Goal: Book appointment/travel/reservation

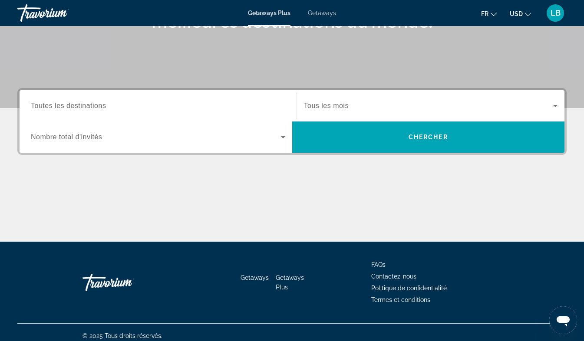
click at [324, 104] on span "Tous les mois" at bounding box center [326, 105] width 45 height 7
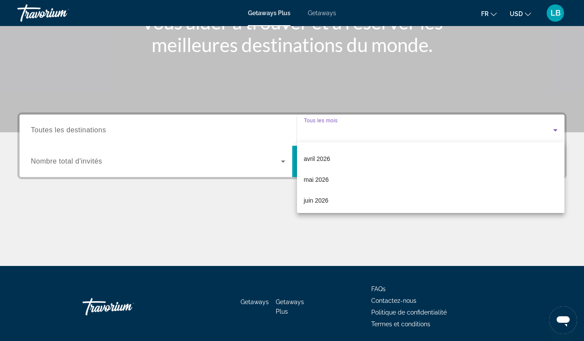
scroll to position [167, 0]
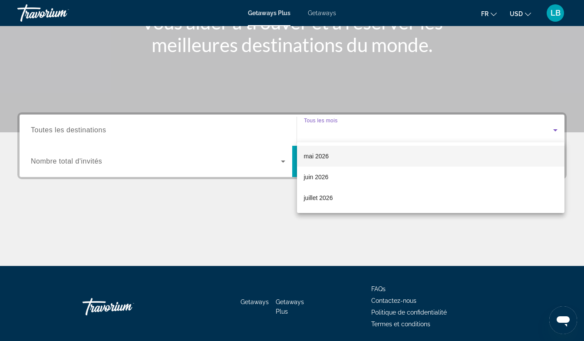
click at [322, 155] on span "mai 2026" at bounding box center [316, 156] width 25 height 10
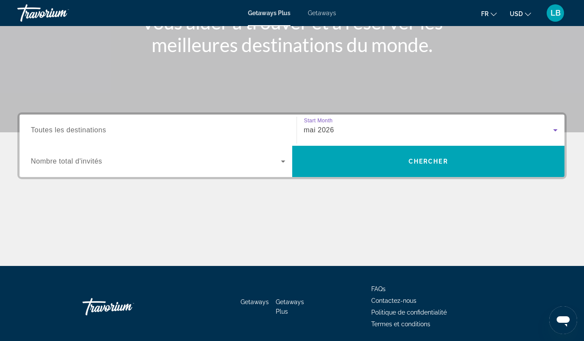
click at [170, 133] on input "Destination Toutes les destinations" at bounding box center [158, 130] width 254 height 10
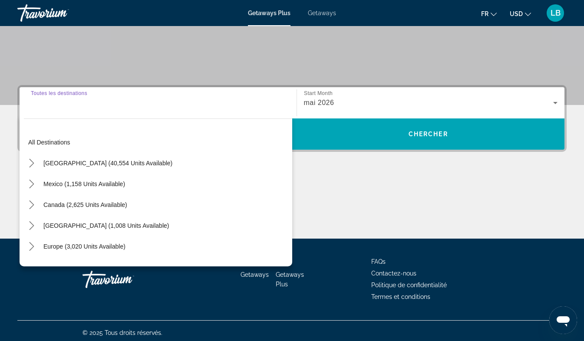
scroll to position [159, 0]
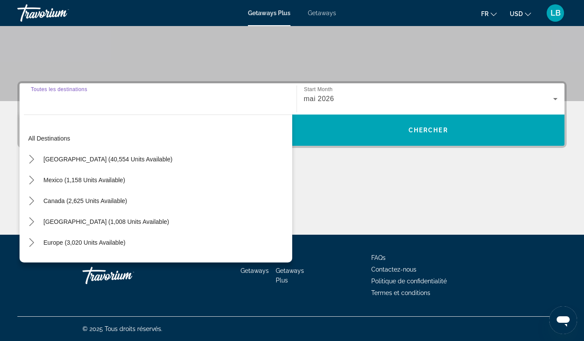
click at [0, 146] on html "Passer au contenu principal Getaways Plus Getaways fr English Español Français …" at bounding box center [292, 11] width 584 height 341
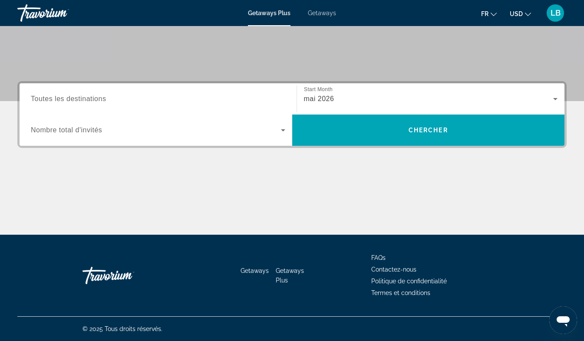
click at [94, 128] on span "Nombre total d'invités" at bounding box center [66, 129] width 71 height 7
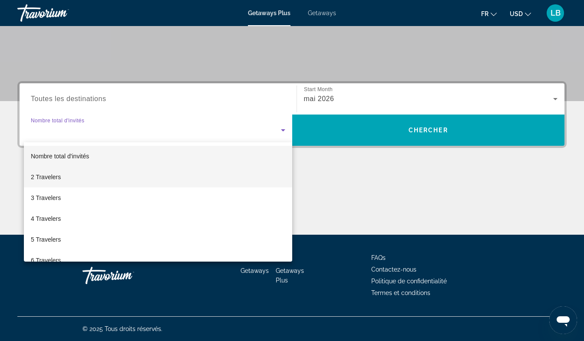
click at [88, 181] on mat-option "2 Travelers" at bounding box center [158, 177] width 268 height 21
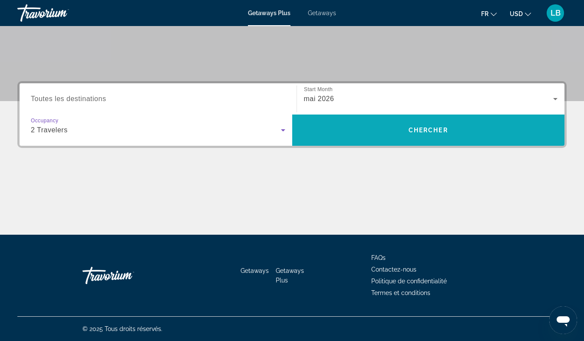
click at [364, 120] on span "Search" at bounding box center [428, 130] width 273 height 21
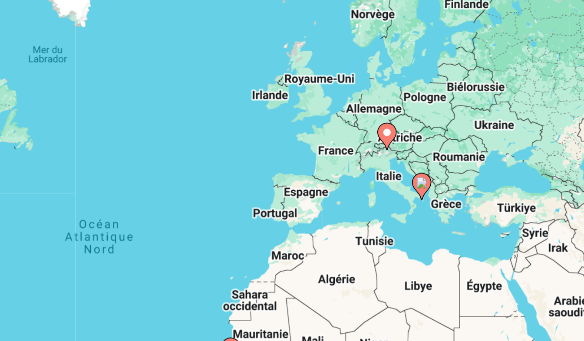
click at [394, 158] on image "Main content" at bounding box center [395, 156] width 5 height 5
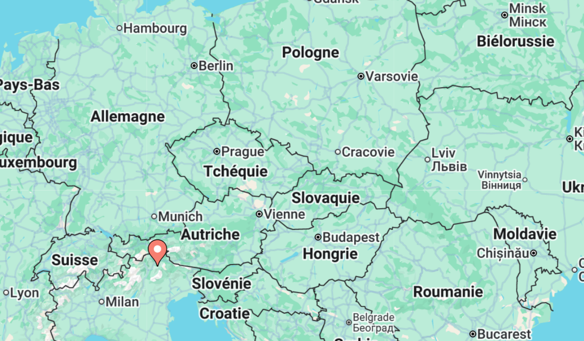
click at [293, 209] on image "Main content" at bounding box center [291, 208] width 5 height 5
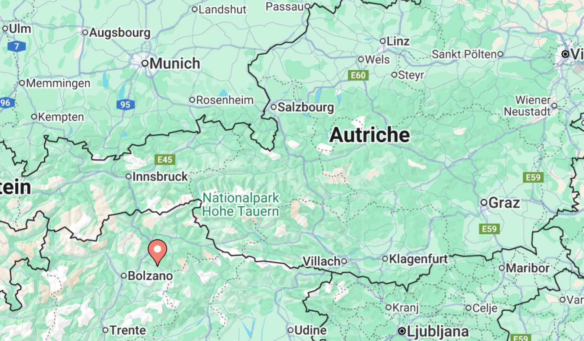
click at [293, 209] on image "Main content" at bounding box center [291, 208] width 5 height 5
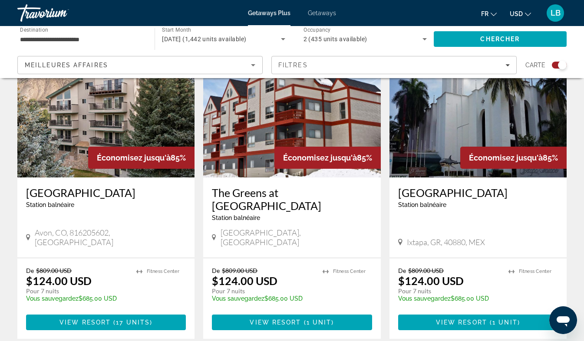
scroll to position [1397, 0]
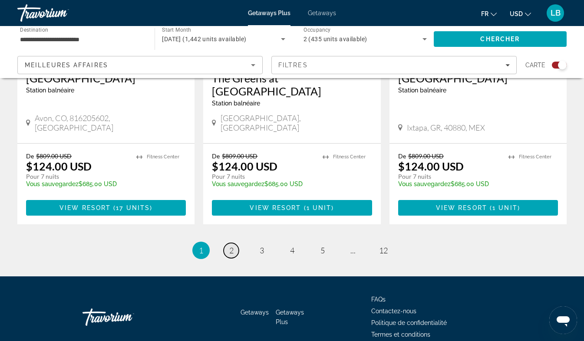
click at [230, 246] on span "2" at bounding box center [231, 251] width 4 height 10
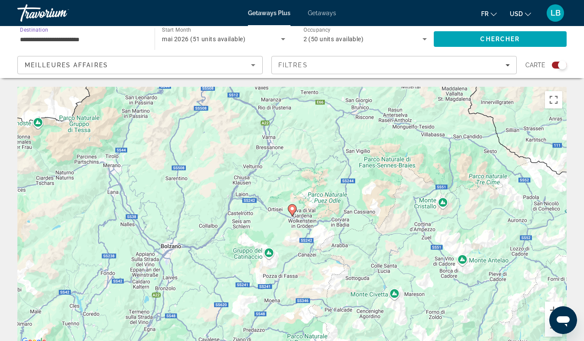
click at [121, 42] on input "**********" at bounding box center [81, 39] width 123 height 10
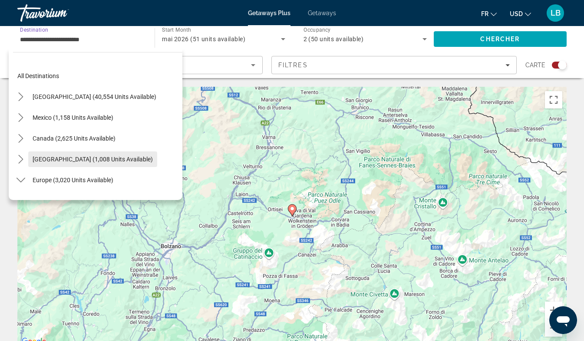
click at [59, 157] on span "[GEOGRAPHIC_DATA] (1,008 units available)" at bounding box center [93, 159] width 120 height 7
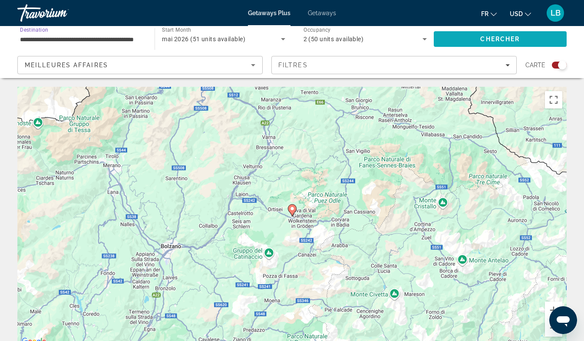
click at [485, 36] on span "Chercher" at bounding box center [499, 39] width 39 height 7
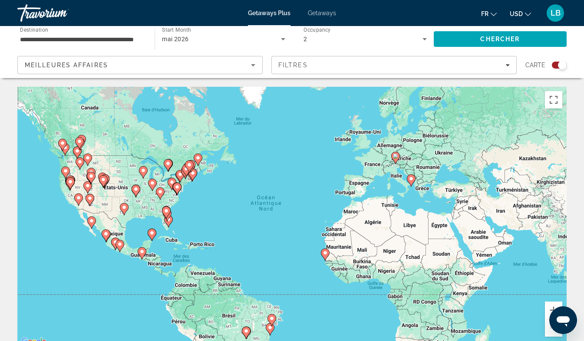
click at [128, 44] on input "**********" at bounding box center [81, 39] width 123 height 10
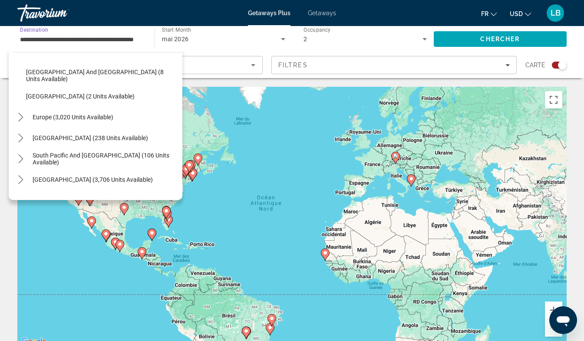
scroll to position [230, 0]
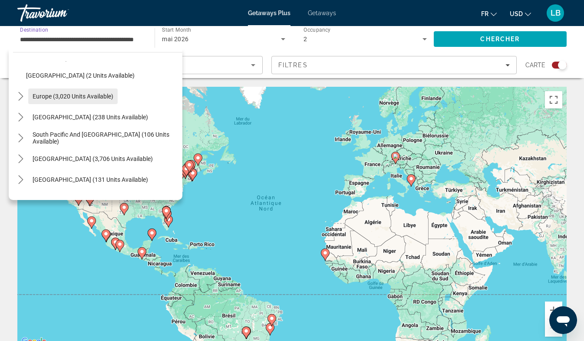
click at [81, 99] on span "Europe (3,020 units available)" at bounding box center [73, 96] width 81 height 7
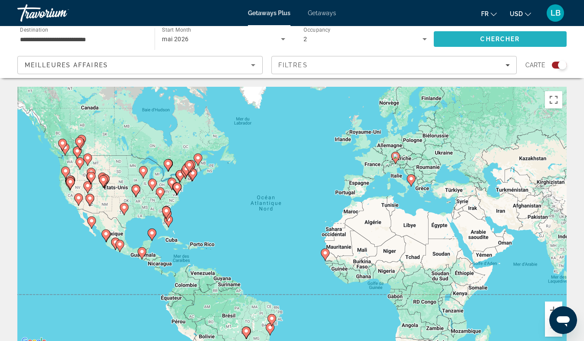
click at [465, 46] on span "Search" at bounding box center [500, 39] width 133 height 21
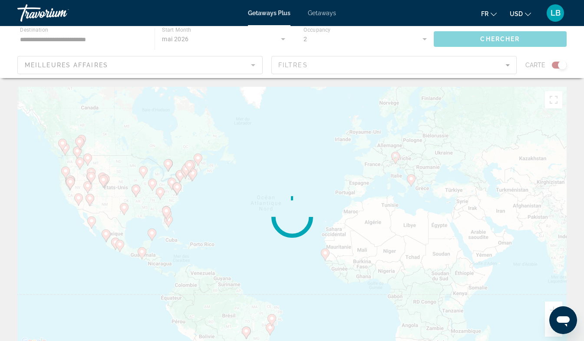
click at [465, 46] on div "Main content" at bounding box center [292, 52] width 584 height 52
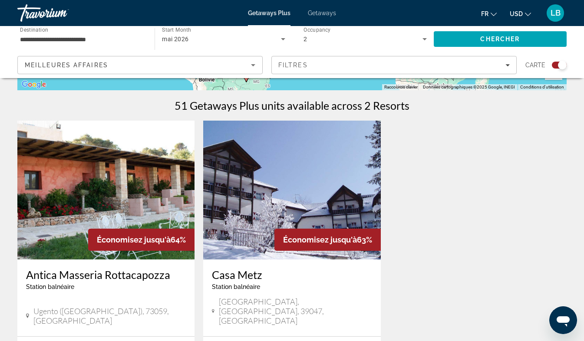
scroll to position [173, 0]
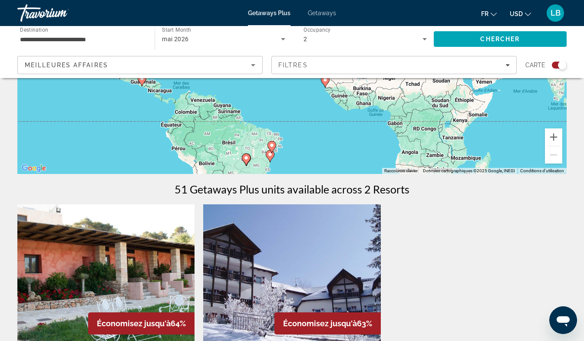
click at [104, 39] on input "**********" at bounding box center [81, 39] width 123 height 10
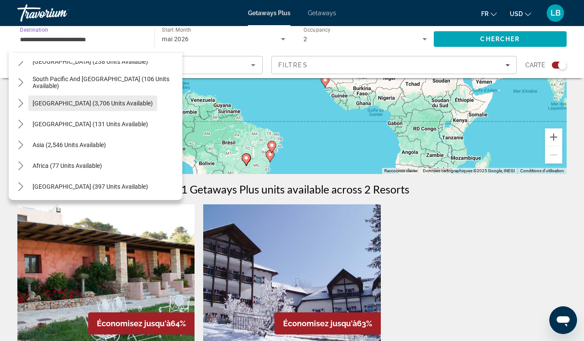
scroll to position [557, 0]
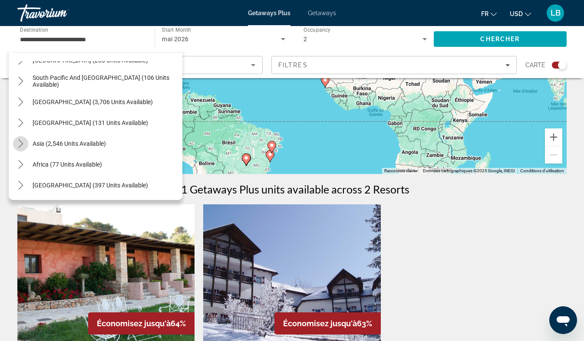
click at [19, 143] on icon "Toggle Asia (2,546 units available) submenu" at bounding box center [20, 143] width 9 height 9
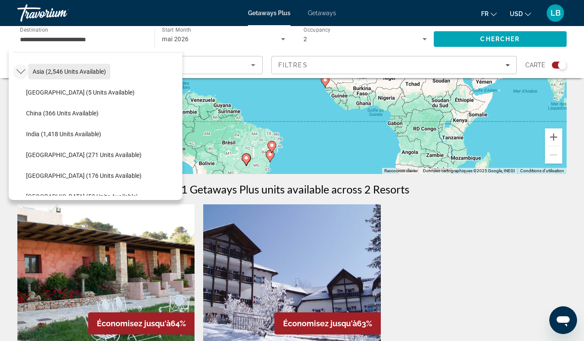
click at [38, 74] on span "Asia (2,546 units available)" at bounding box center [69, 71] width 73 height 7
type input "**********"
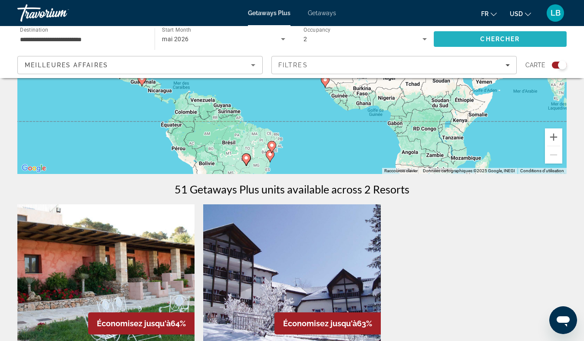
click at [489, 39] on span "Chercher" at bounding box center [499, 39] width 39 height 7
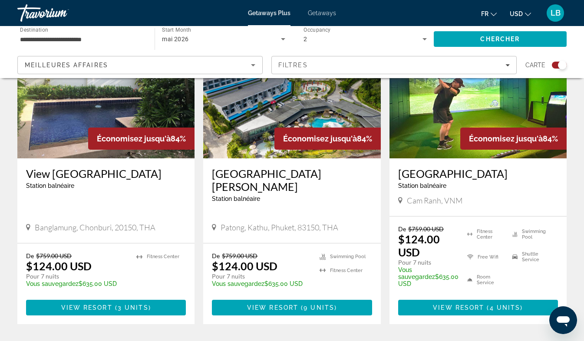
scroll to position [364, 0]
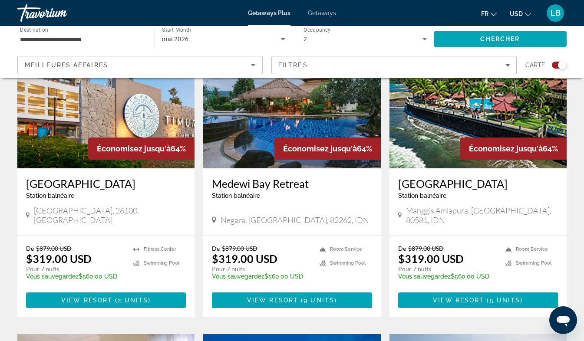
scroll to position [1012, 0]
